Goal: Obtain resource: Download file/media

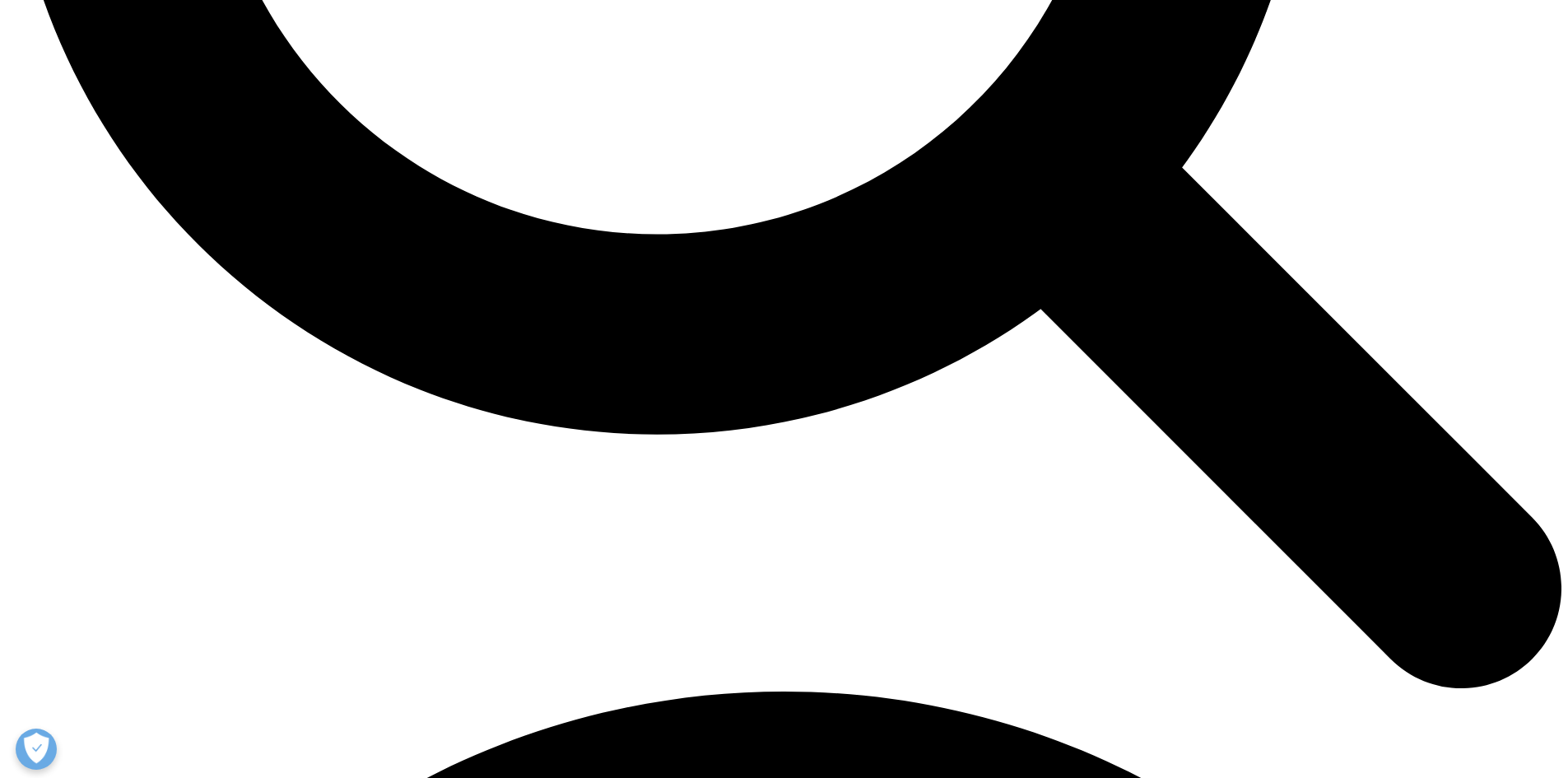
scroll to position [2551, 0]
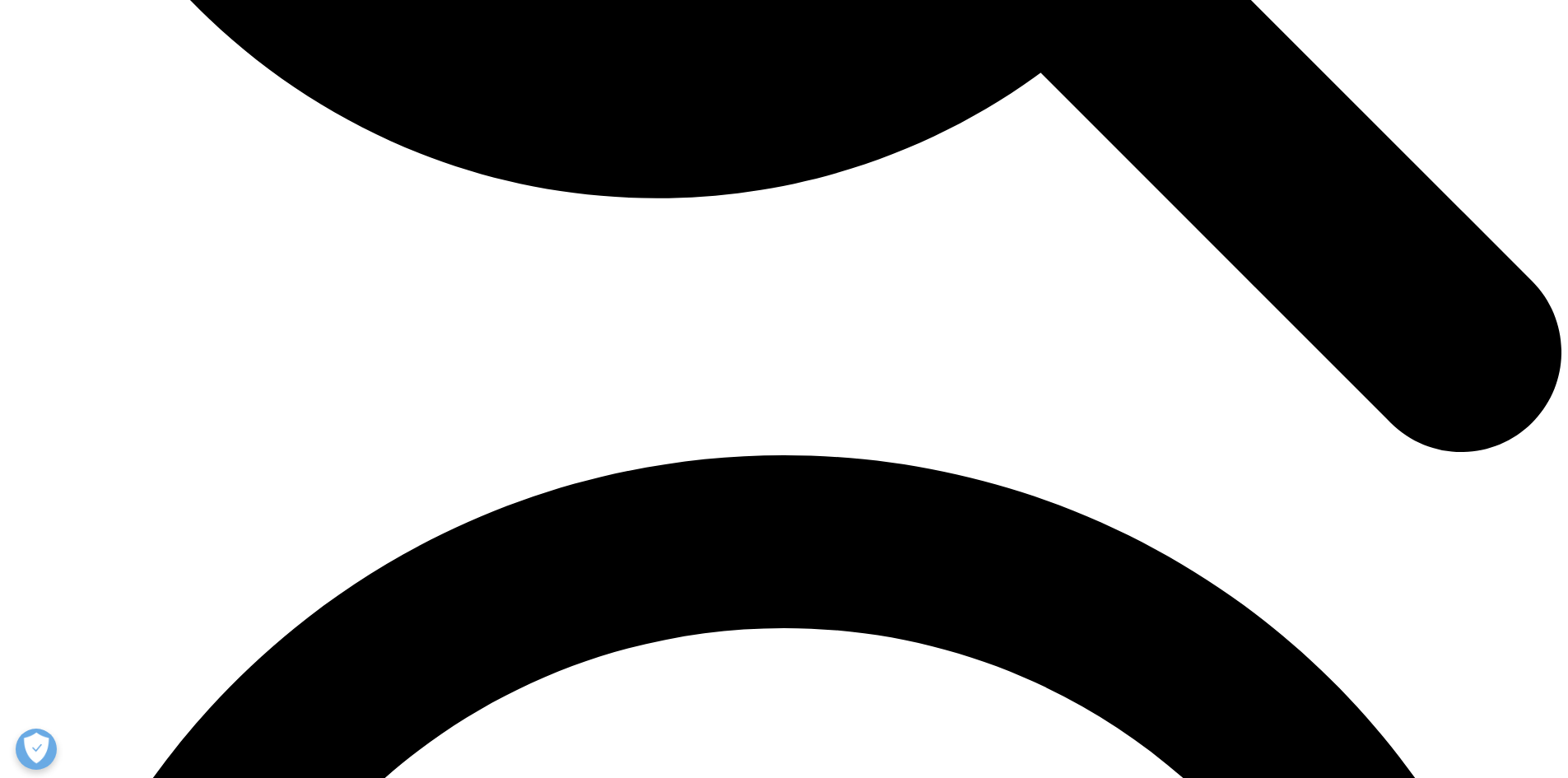
scroll to position [2716, 0]
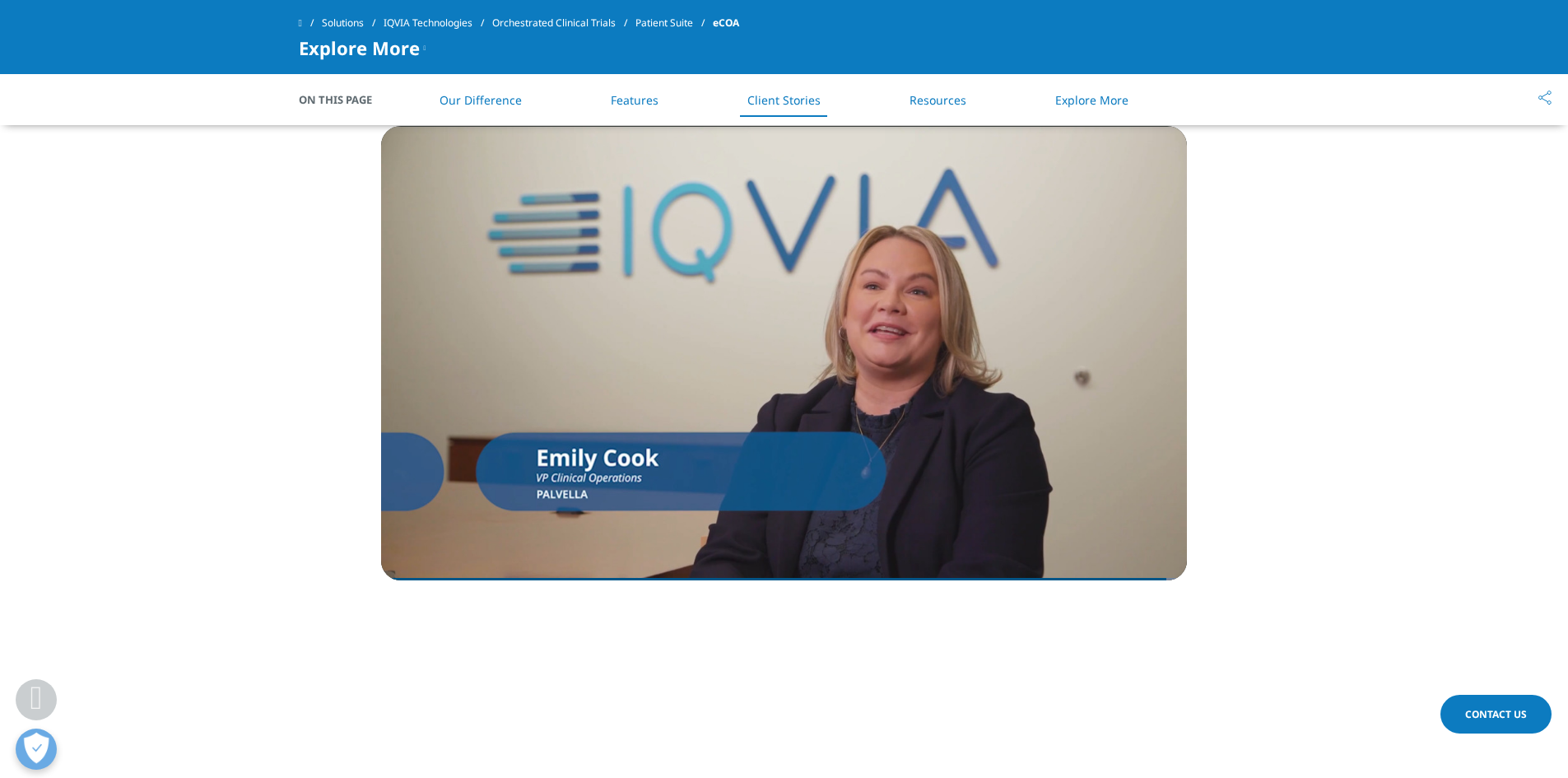
click at [921, 100] on link "Resources" at bounding box center [938, 100] width 57 height 16
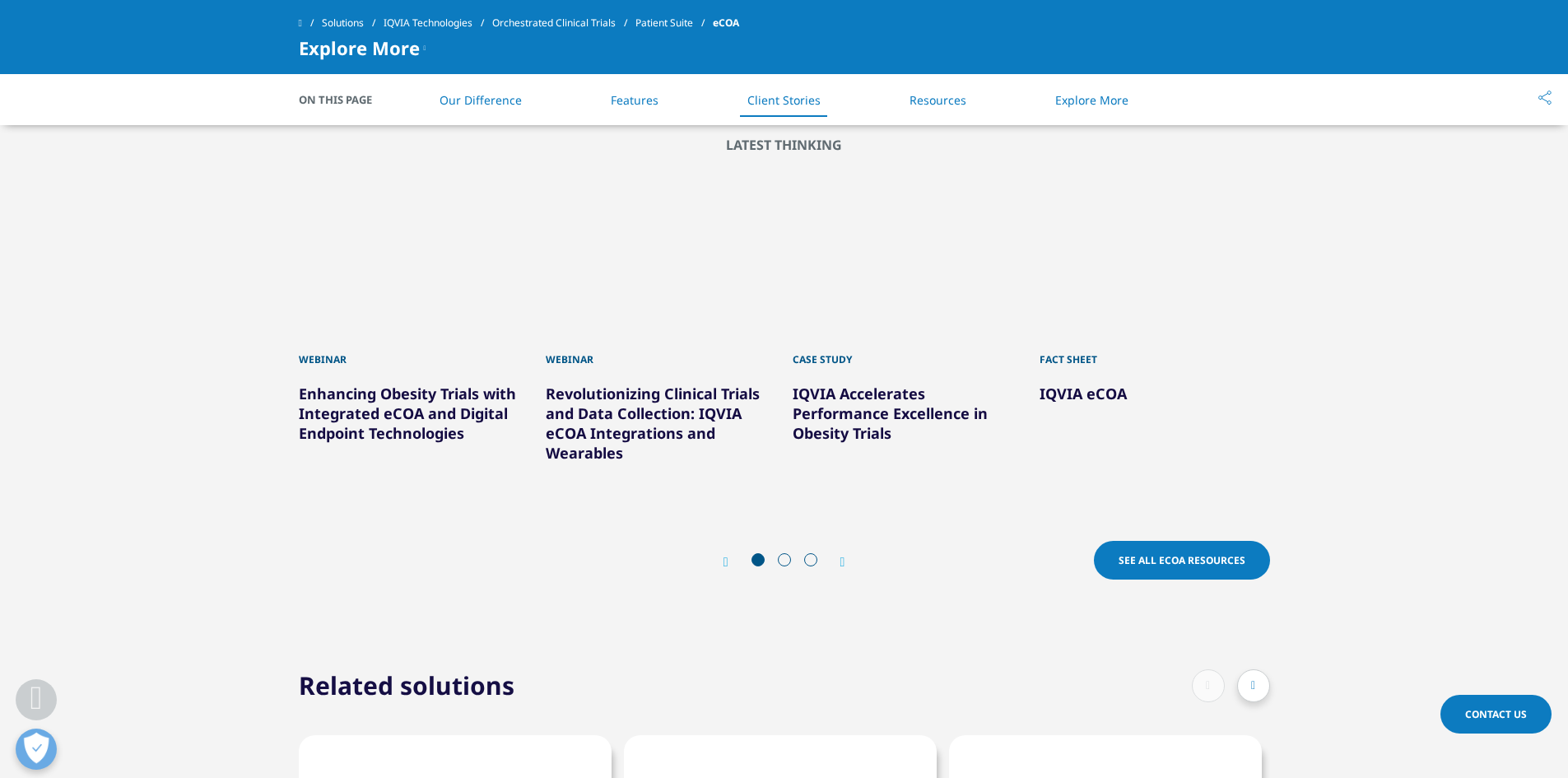
scroll to position [3852, 0]
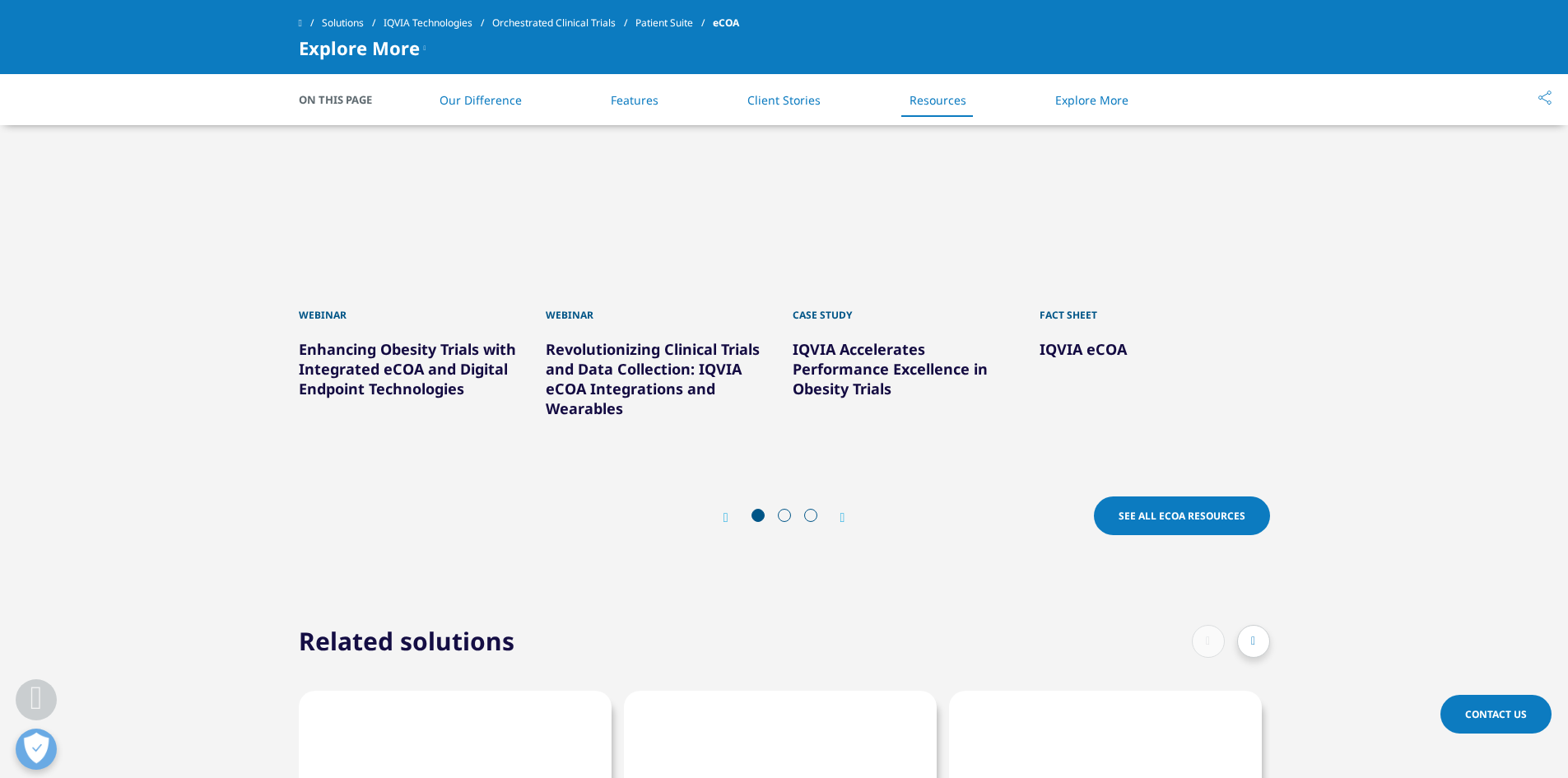
click at [347, 359] on link "Enhancing Obesity Trials with Integrated eCOA and Digital Endpoint Technologies" at bounding box center [408, 369] width 217 height 59
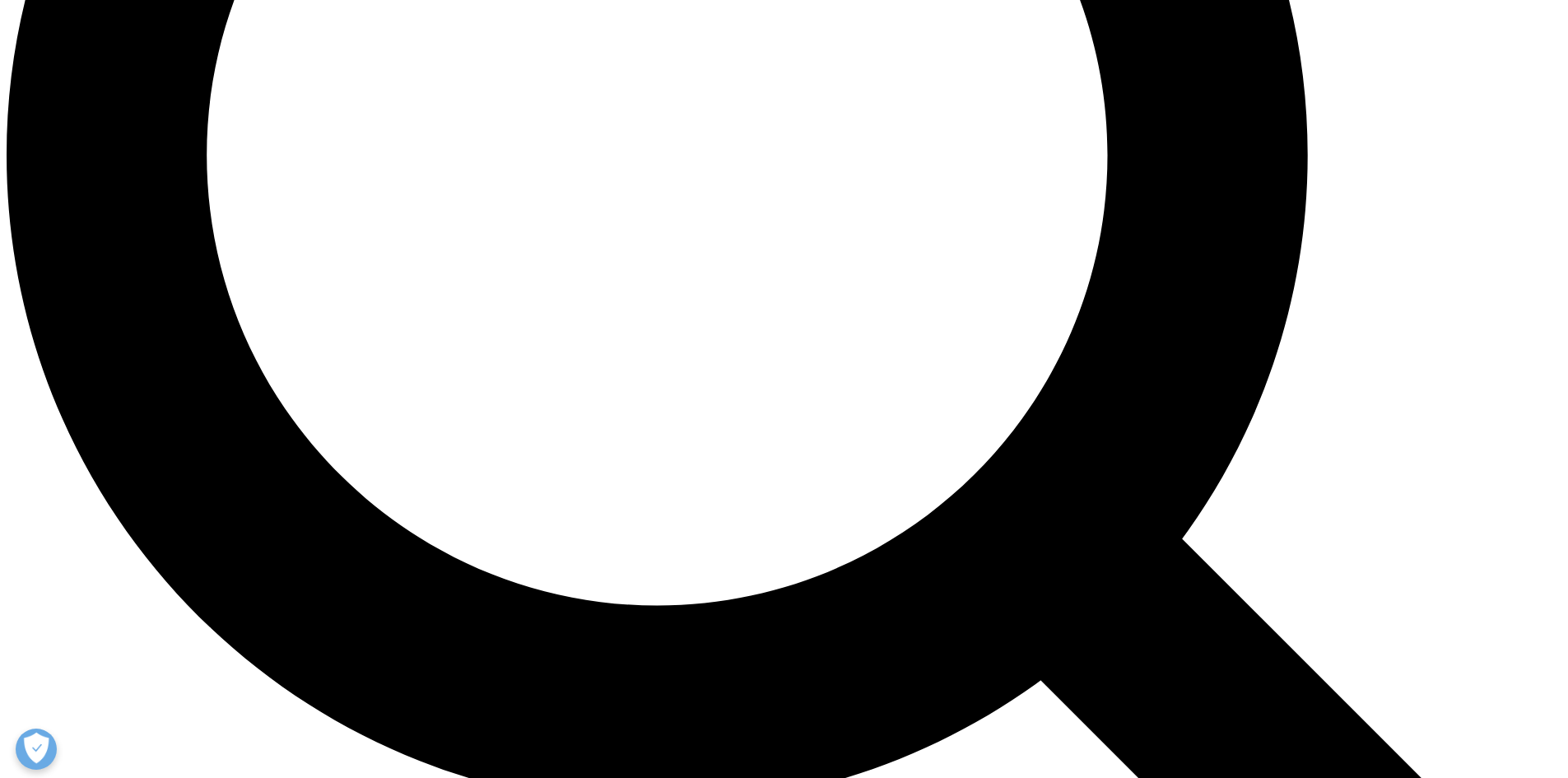
scroll to position [2140, 0]
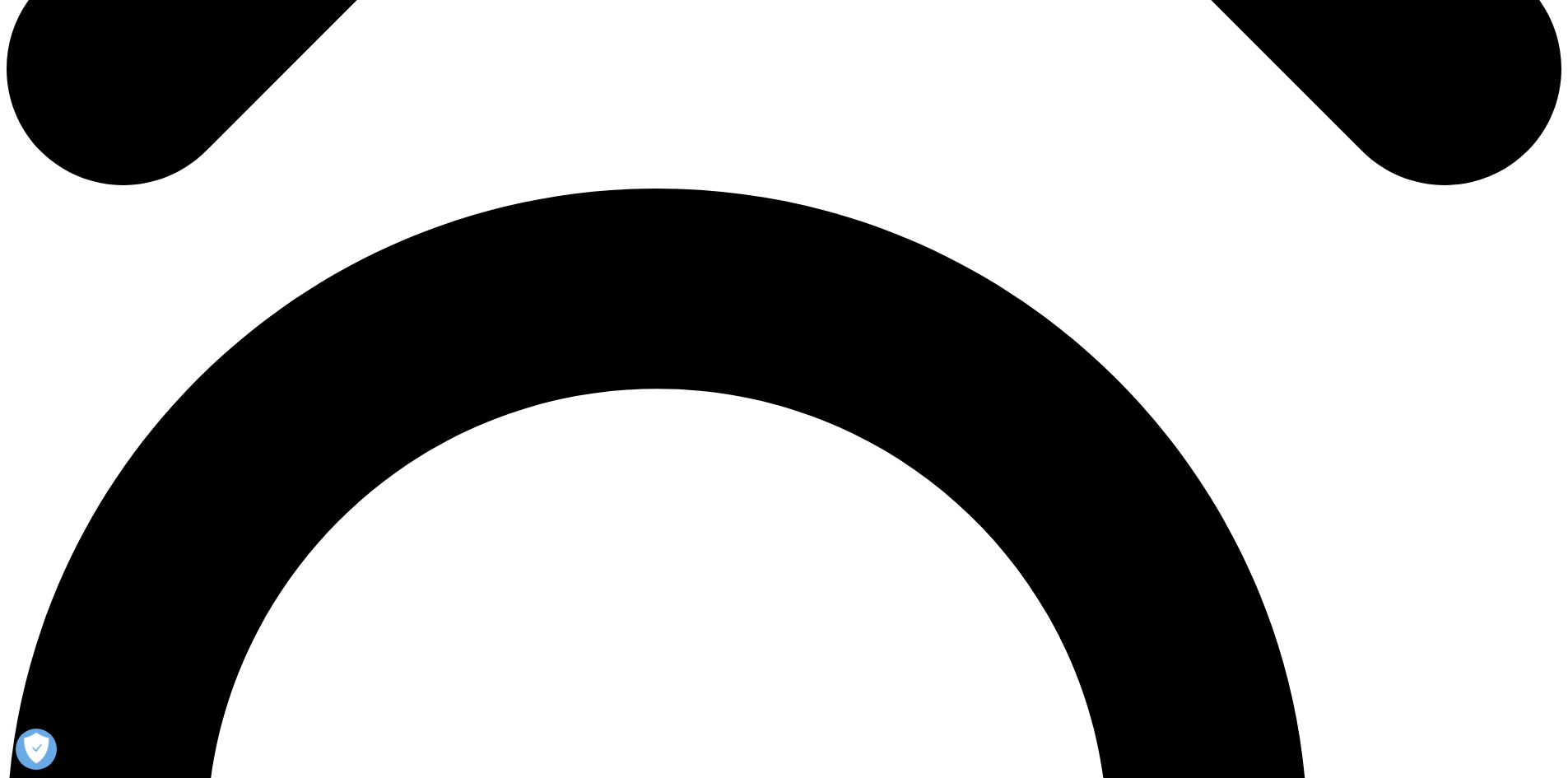
scroll to position [1420, 0]
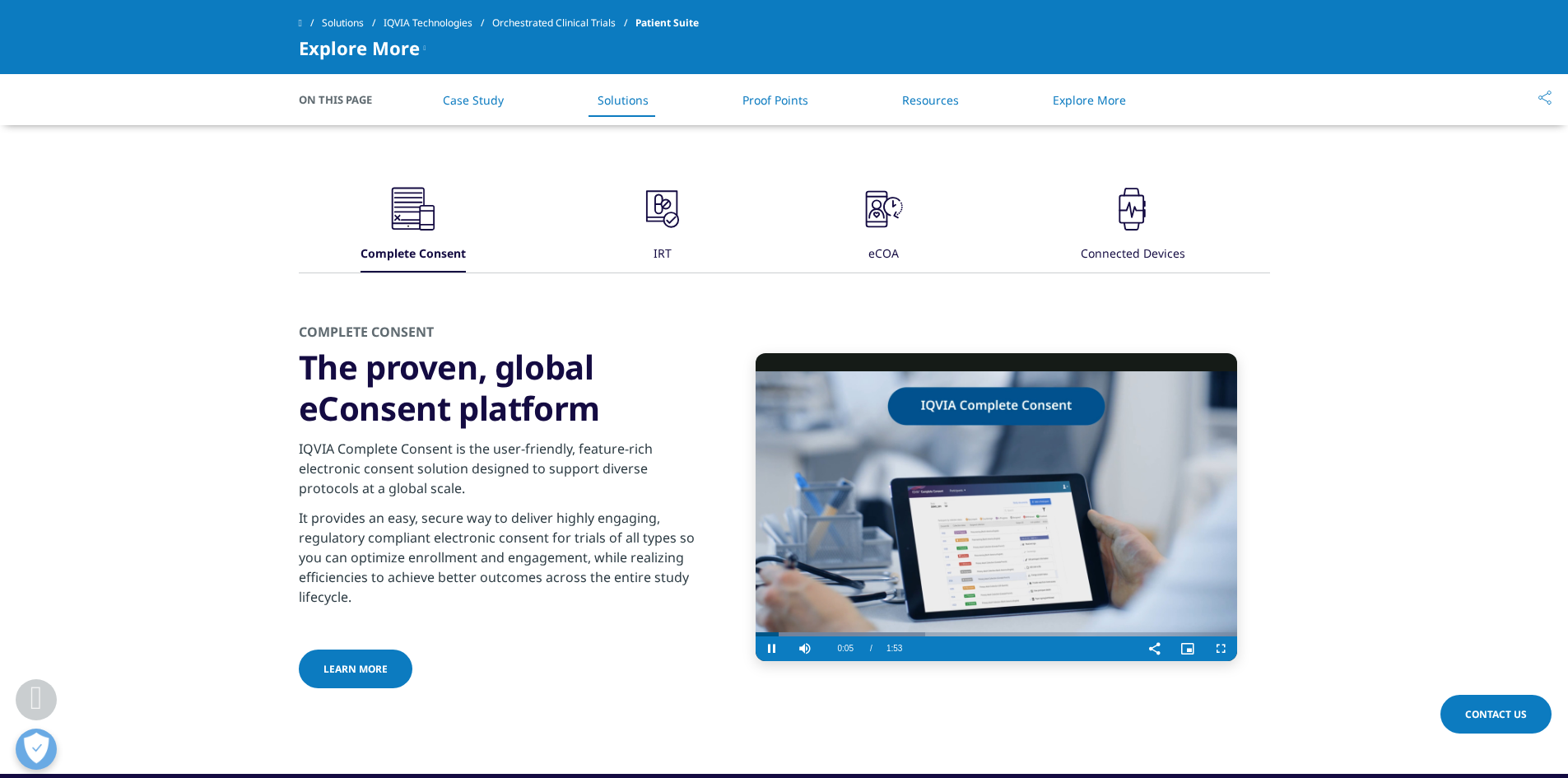
click at [962, 505] on video "Video Player" at bounding box center [996, 506] width 481 height 307
click at [945, 505] on video "Video Player" at bounding box center [996, 506] width 481 height 307
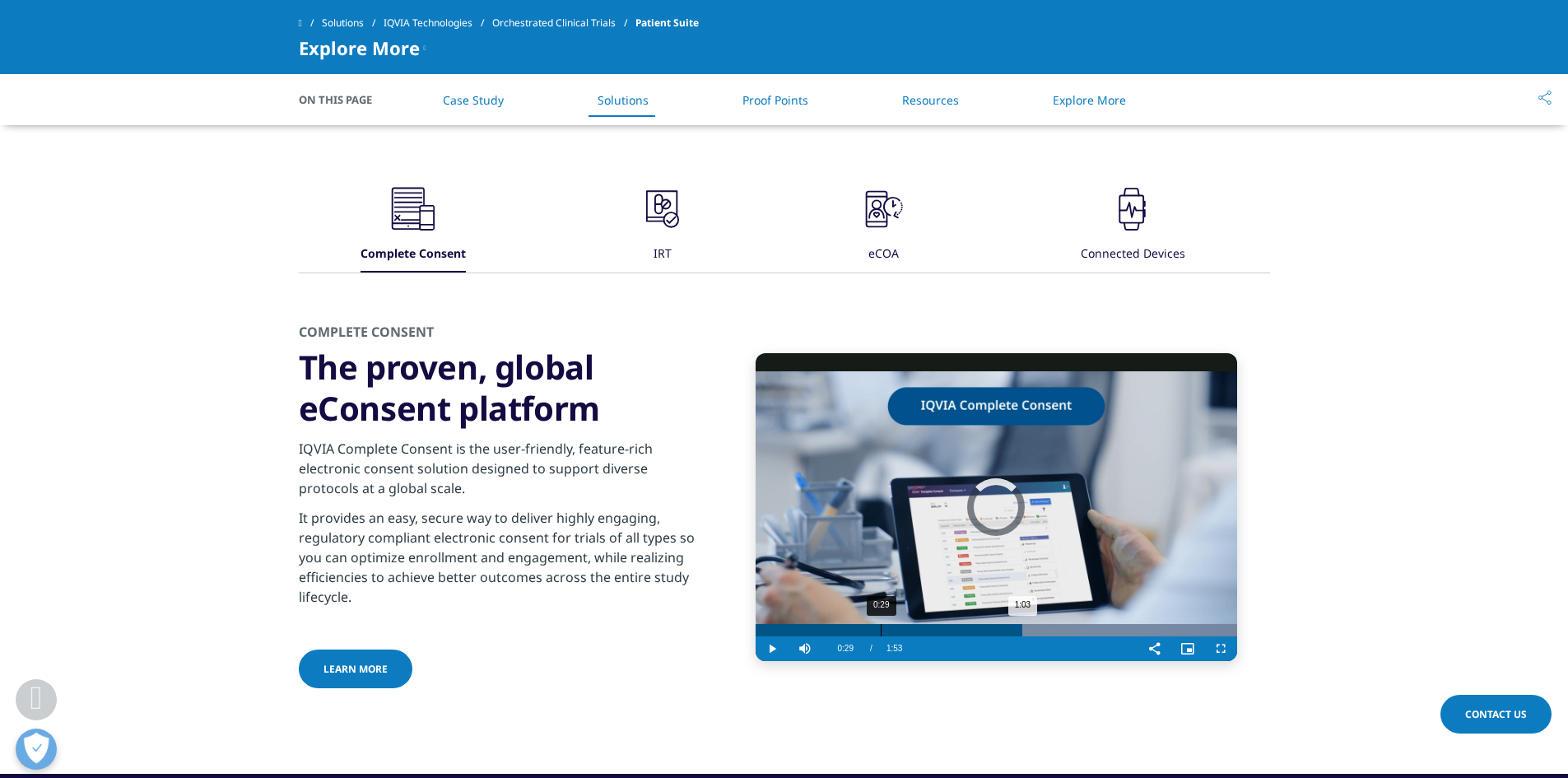
click at [881, 634] on div "0:29" at bounding box center [881, 629] width 1 height 12
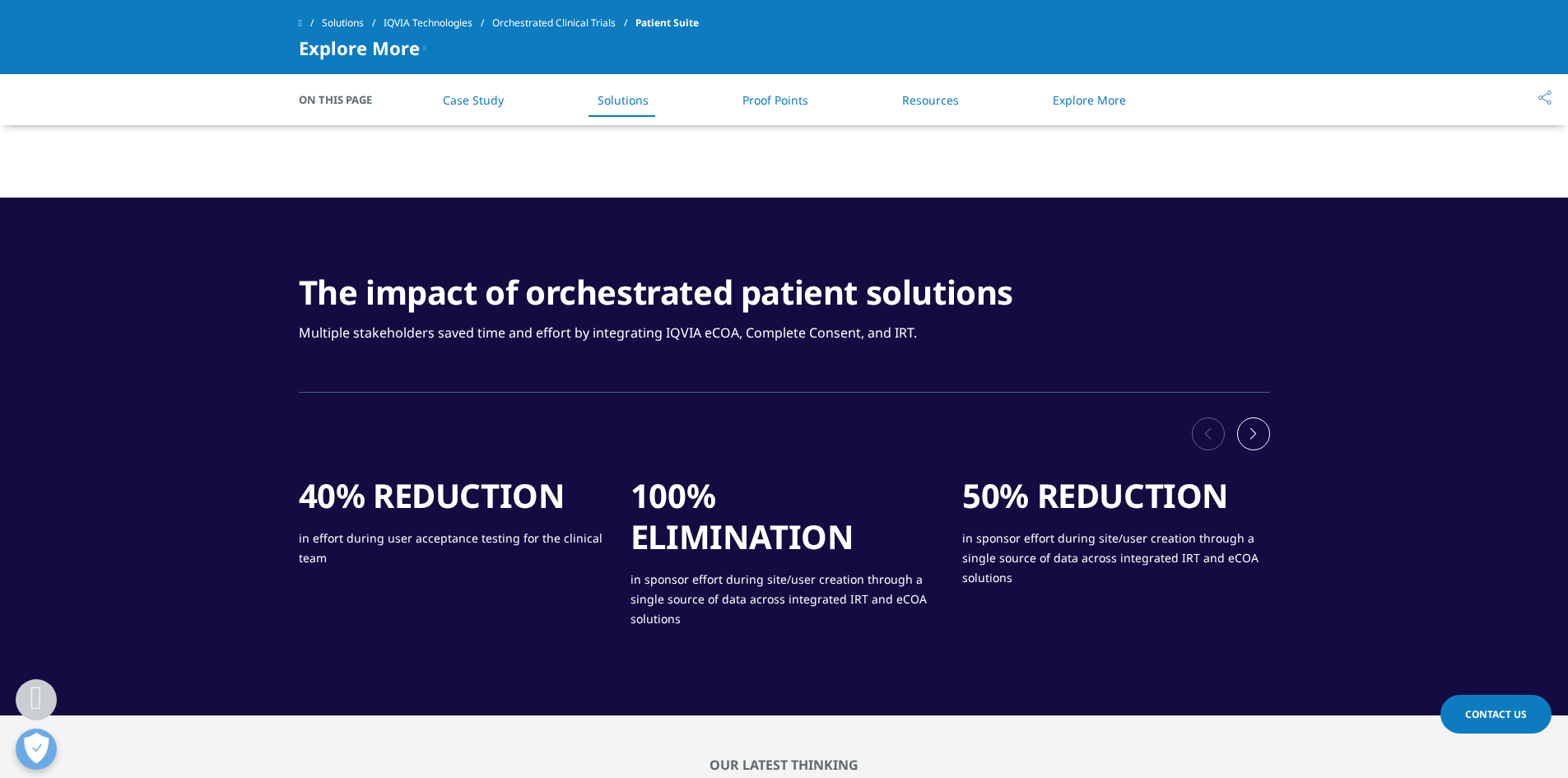
scroll to position [2326, 0]
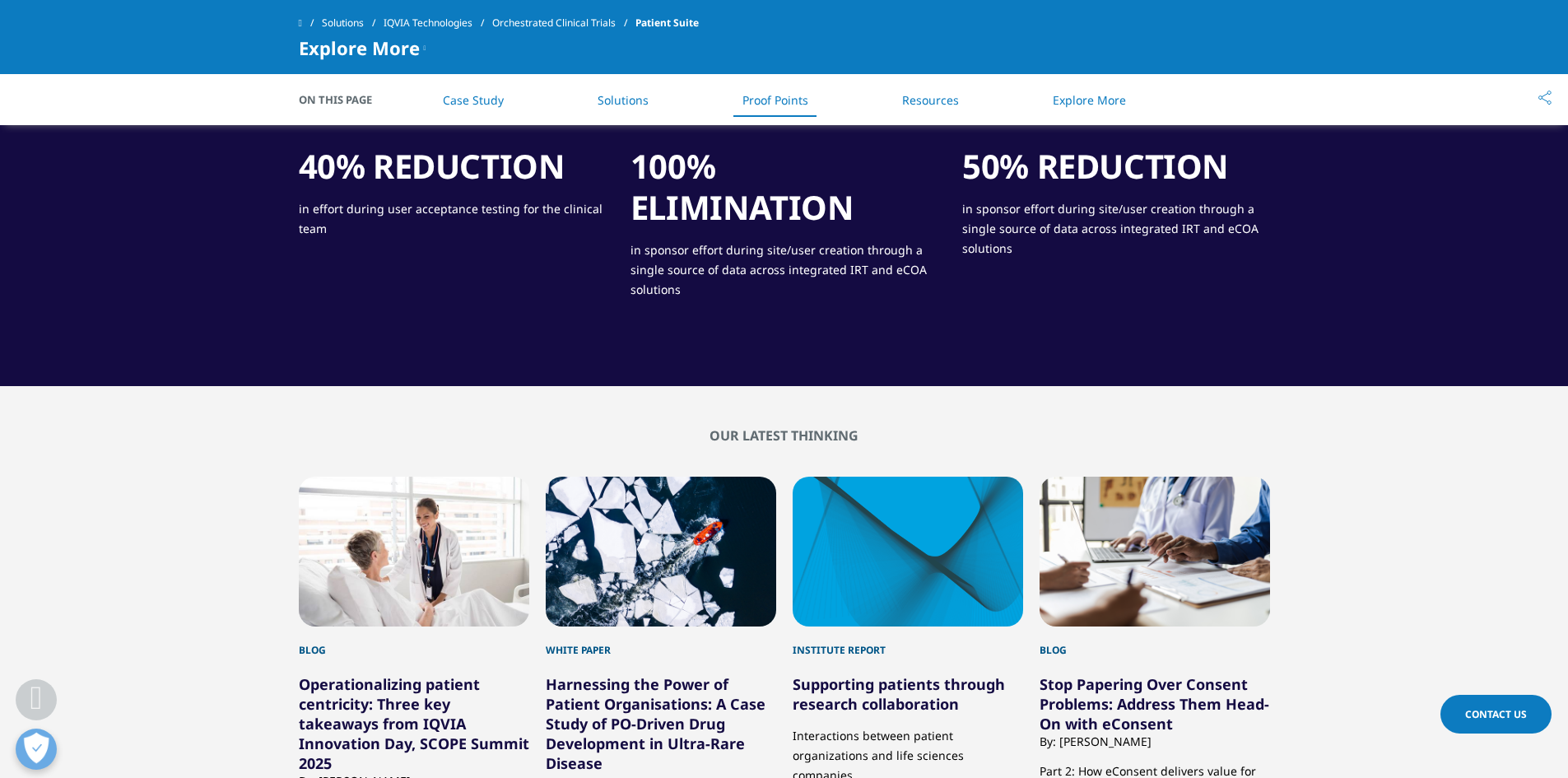
click at [467, 95] on link "Case Study" at bounding box center [473, 100] width 61 height 16
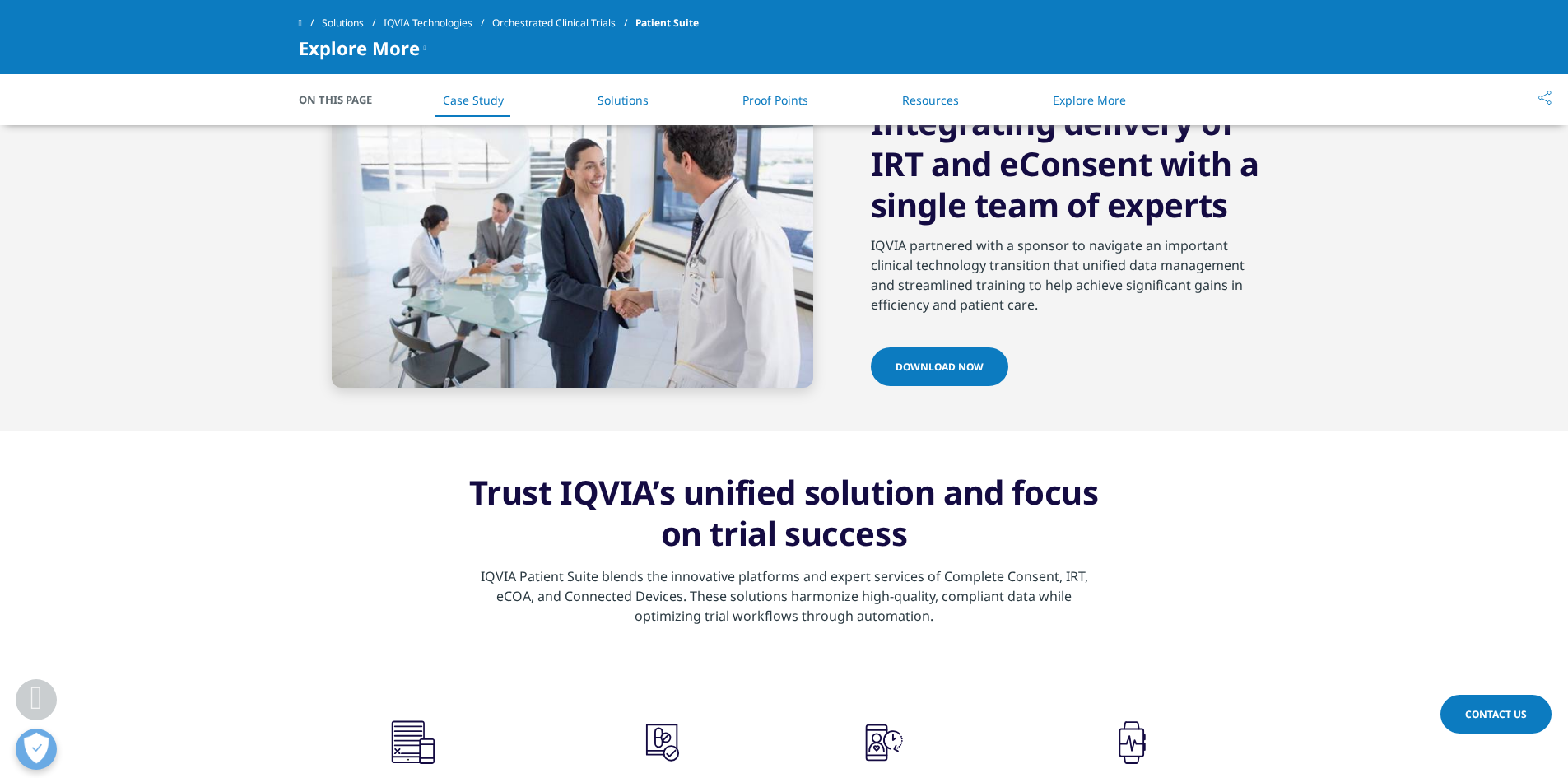
scroll to position [873, 0]
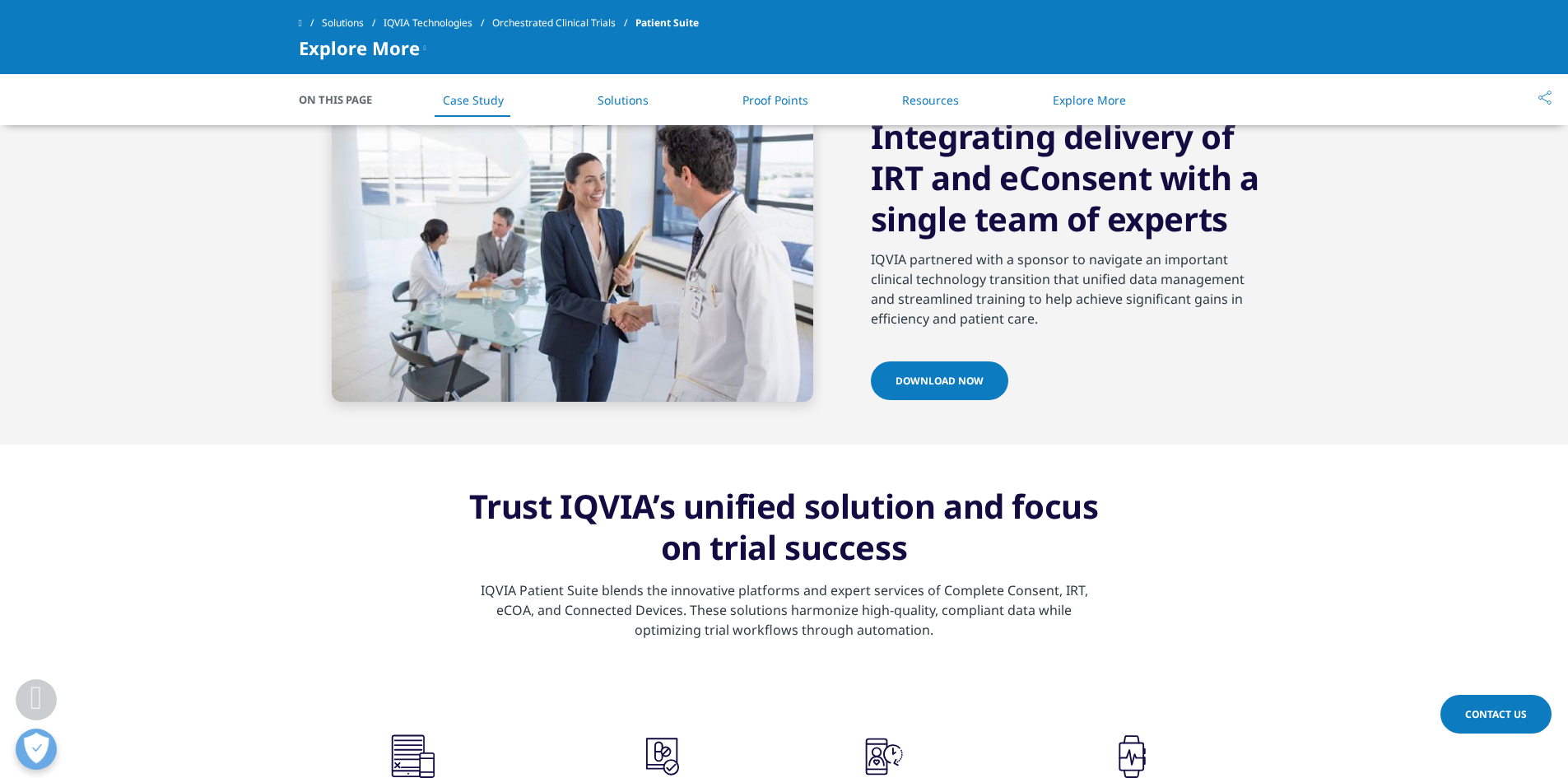
click at [941, 372] on link "Download now" at bounding box center [940, 380] width 138 height 39
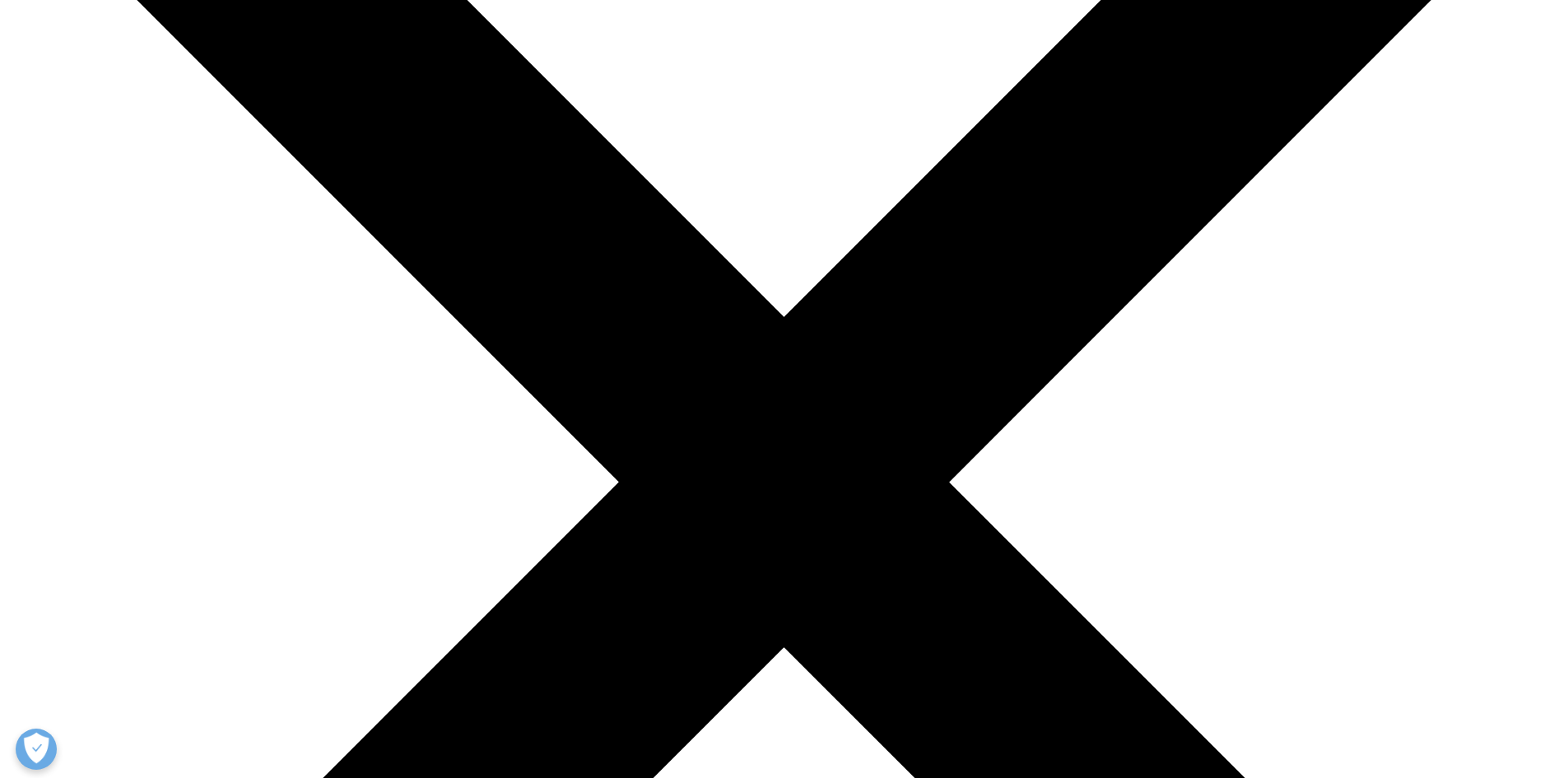
scroll to position [329, 0]
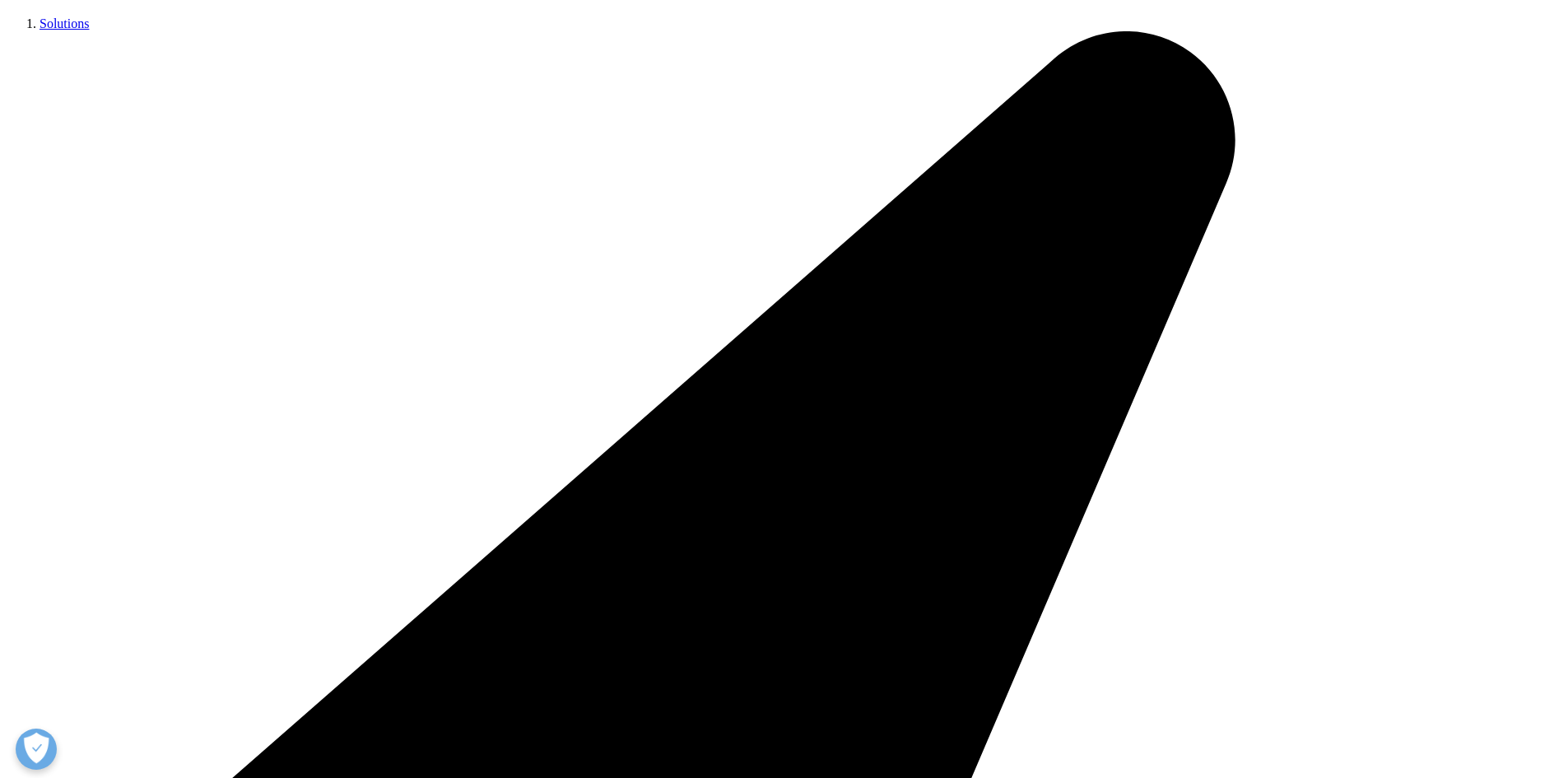
scroll to position [576, 0]
